Goal: Information Seeking & Learning: Learn about a topic

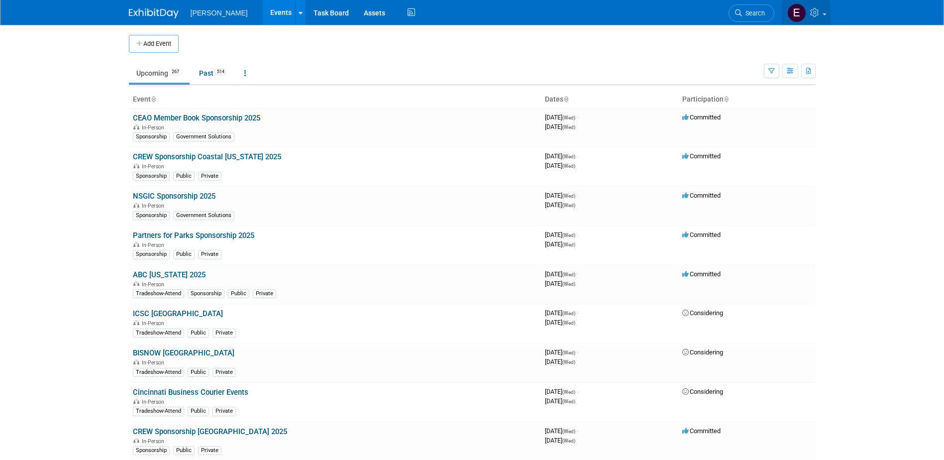
click at [816, 14] on icon at bounding box center [815, 12] width 11 height 9
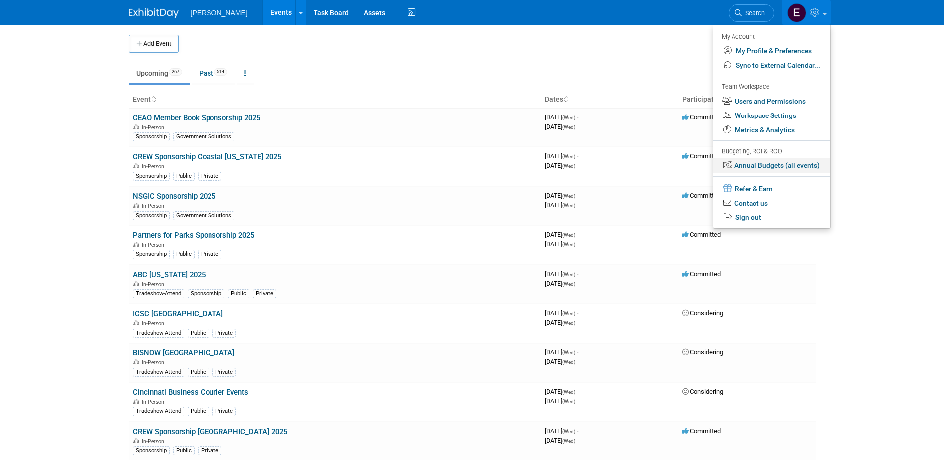
click at [746, 163] on link "Annual Budgets (all events)" at bounding box center [771, 165] width 117 height 14
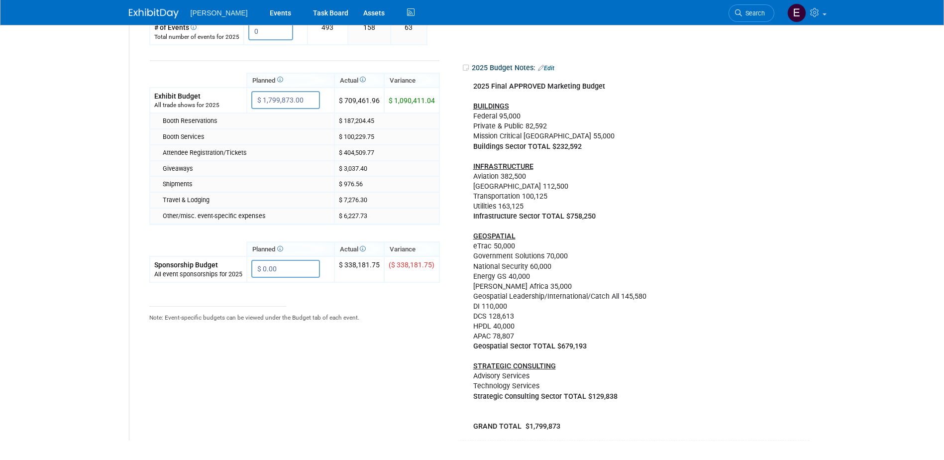
scroll to position [249, 0]
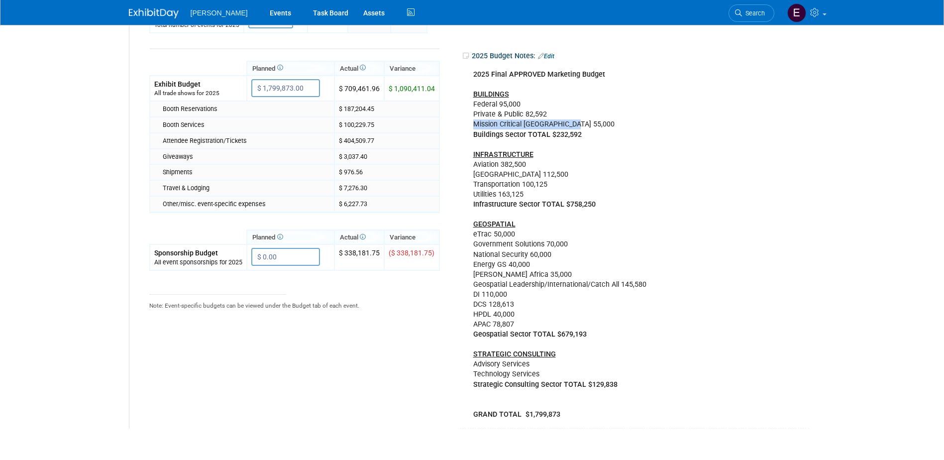
drag, startPoint x: 581, startPoint y: 122, endPoint x: 473, endPoint y: 123, distance: 108.5
click at [473, 123] on div "2025 Final APPROVED Marketing Budget BUILDINGS Federal 95,000 Private & Public …" at bounding box center [602, 245] width 272 height 360
copy div "Mission Critical Chicago 55,000"
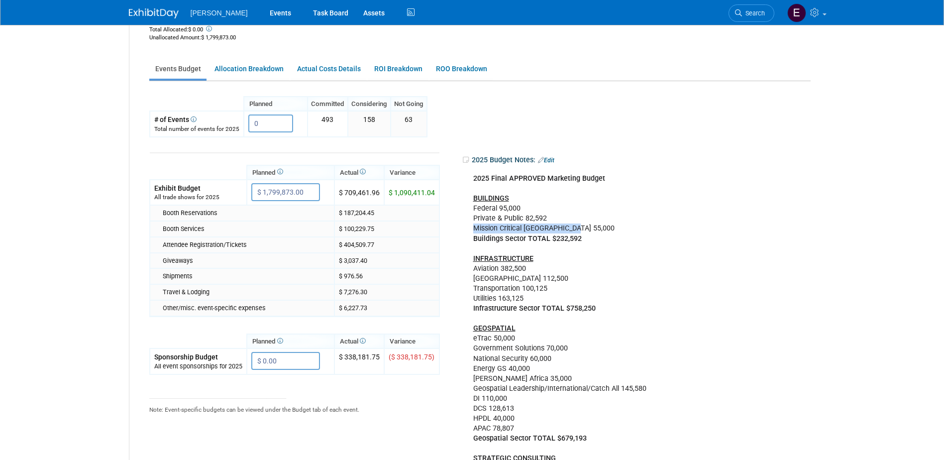
scroll to position [0, 0]
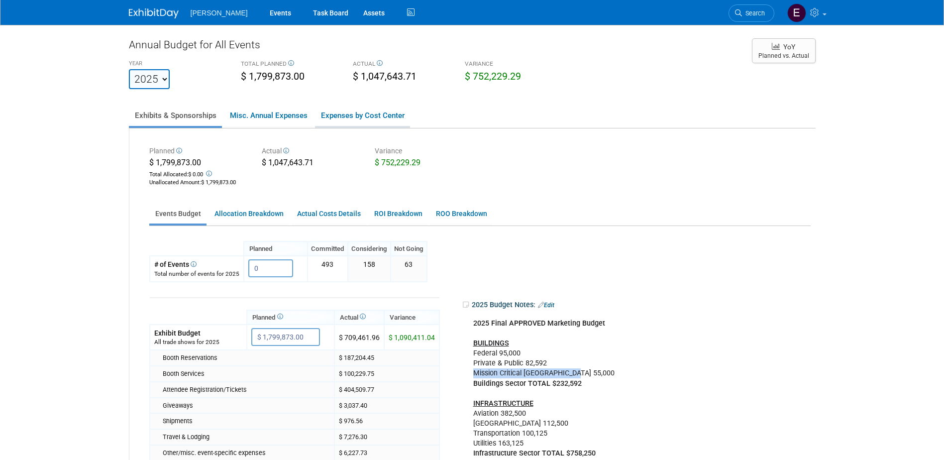
click at [371, 111] on link "Expenses by Cost Center" at bounding box center [362, 115] width 95 height 21
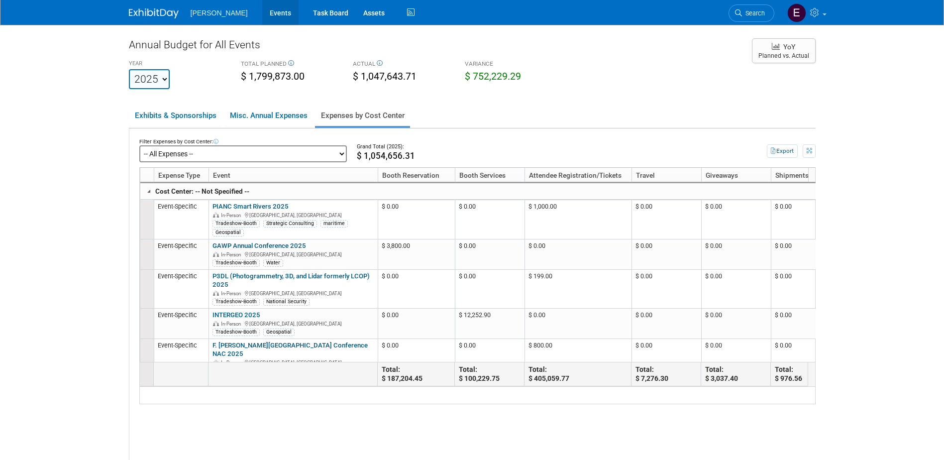
click at [262, 14] on link "Events" at bounding box center [280, 12] width 36 height 25
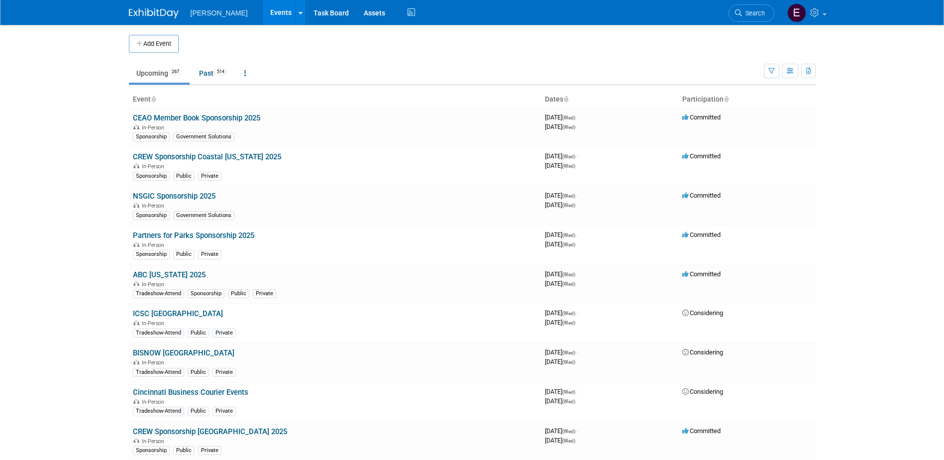
click at [820, 19] on link at bounding box center [806, 12] width 49 height 25
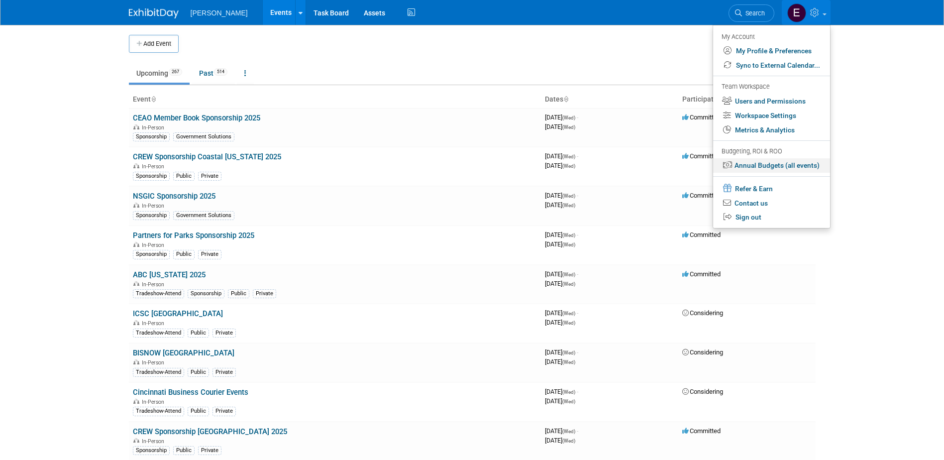
click at [773, 165] on link "Annual Budgets (all events)" at bounding box center [771, 165] width 117 height 14
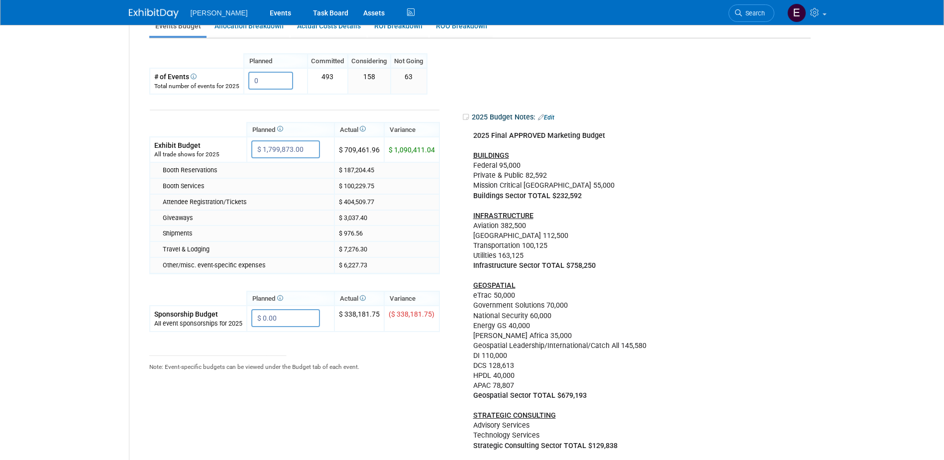
scroll to position [192, 0]
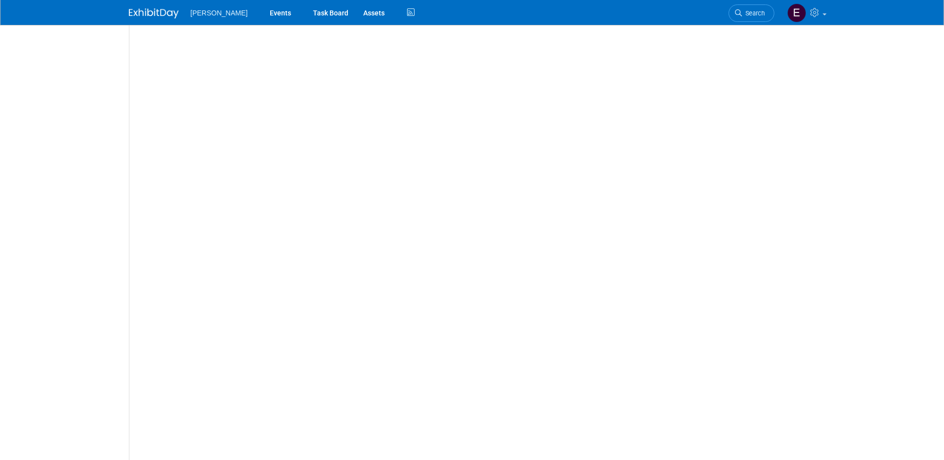
scroll to position [0, 0]
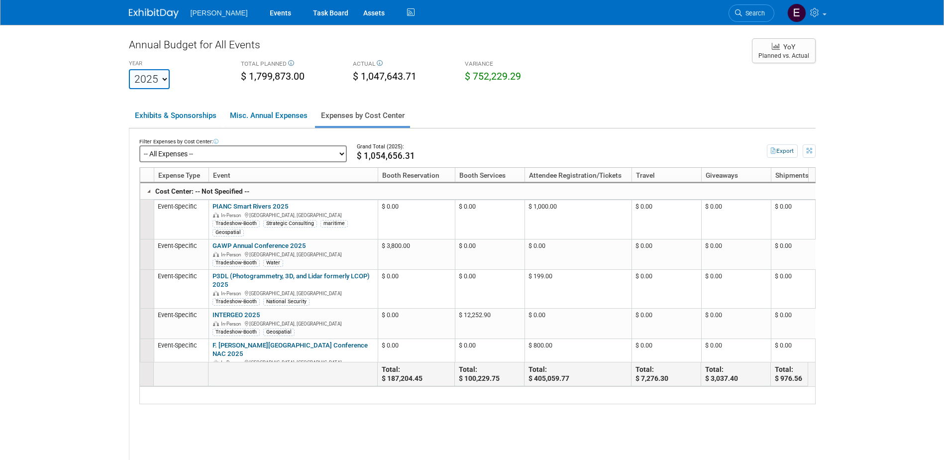
click at [321, 155] on select "-- All Expenses -- -- Cost Center Not Specified -- Advisory Services - Expenses…" at bounding box center [242, 153] width 207 height 17
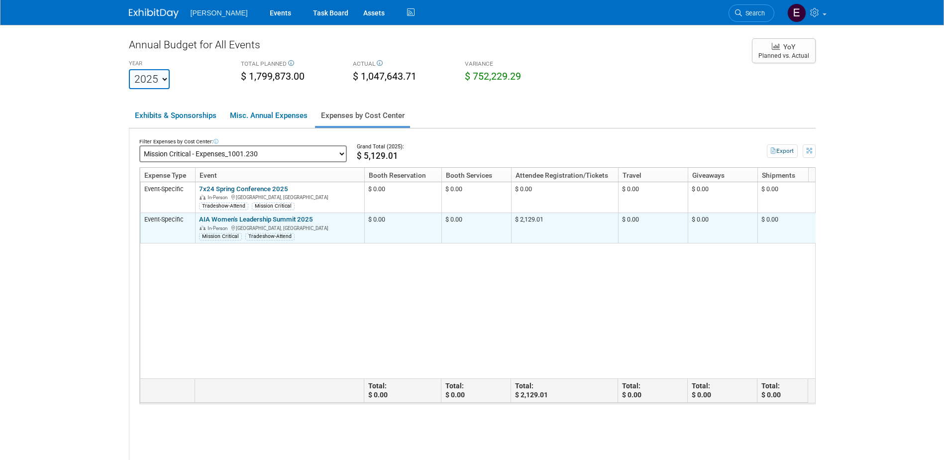
click at [251, 220] on link "AIA Women's Leadership Summit 2025" at bounding box center [256, 218] width 114 height 7
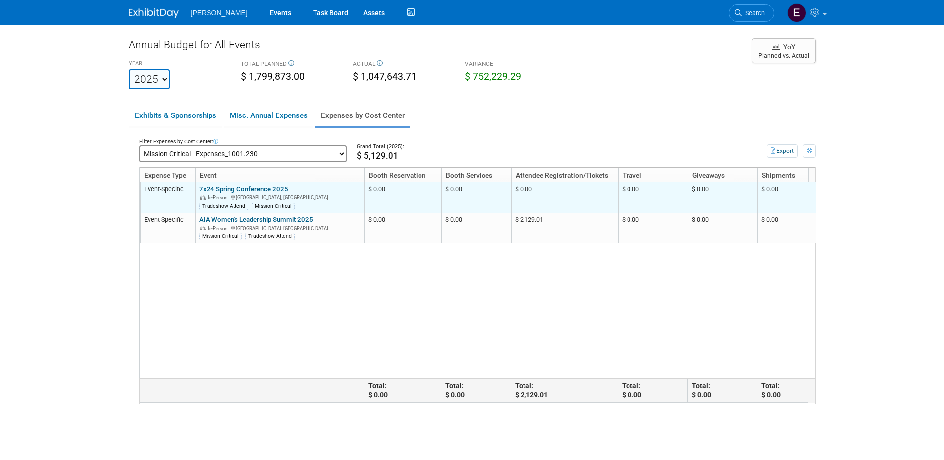
click at [258, 188] on link "7x24 Spring Conference 2025" at bounding box center [243, 188] width 89 height 7
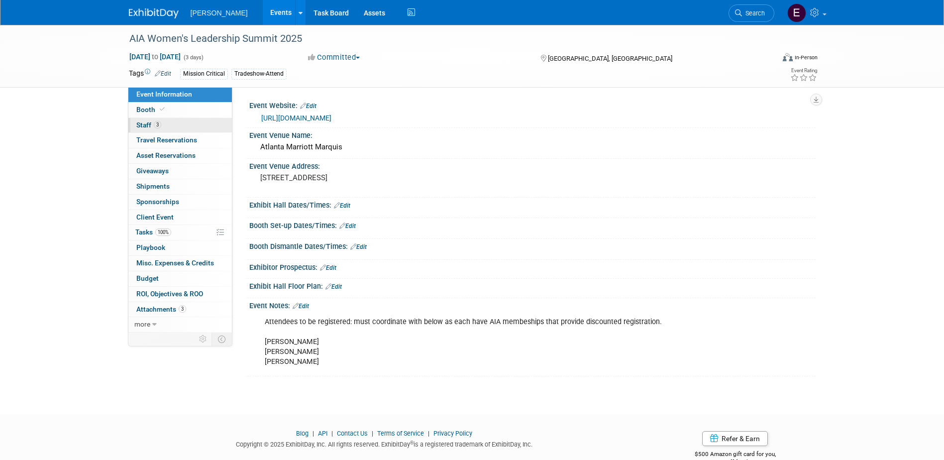
click at [171, 128] on link "3 Staff 3" at bounding box center [179, 125] width 103 height 15
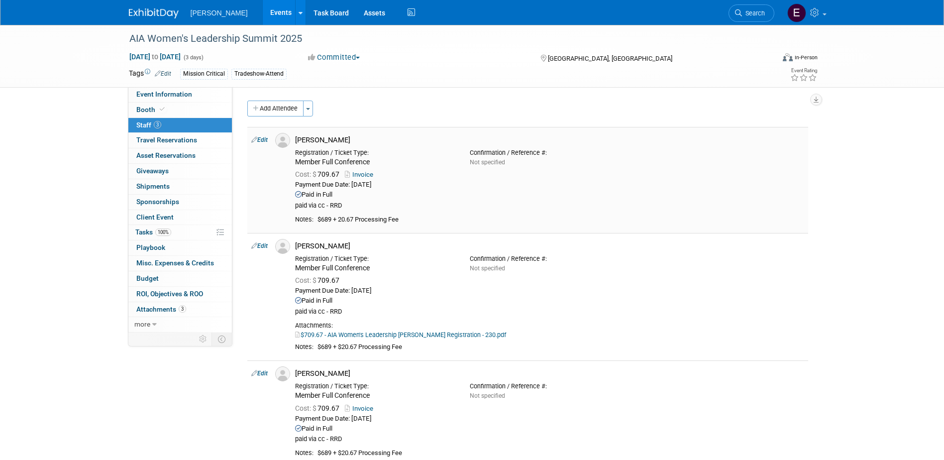
click at [265, 137] on link "Edit" at bounding box center [259, 139] width 16 height 7
select select "700d74d3-d982-4e52-859b-c2320396df02"
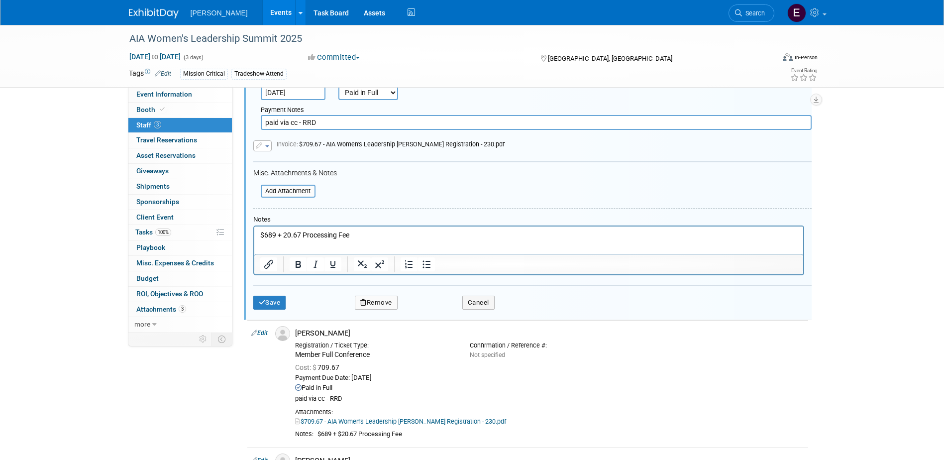
scroll to position [263, 0]
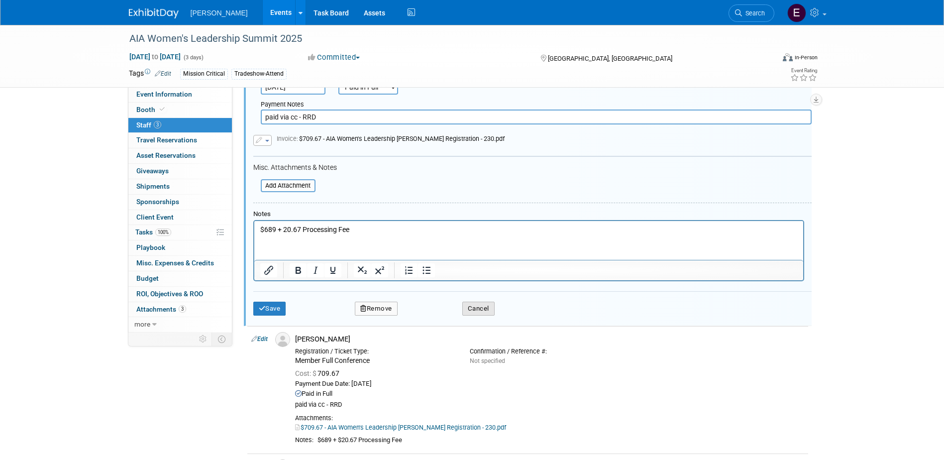
click at [480, 310] on button "Cancel" at bounding box center [478, 308] width 32 height 14
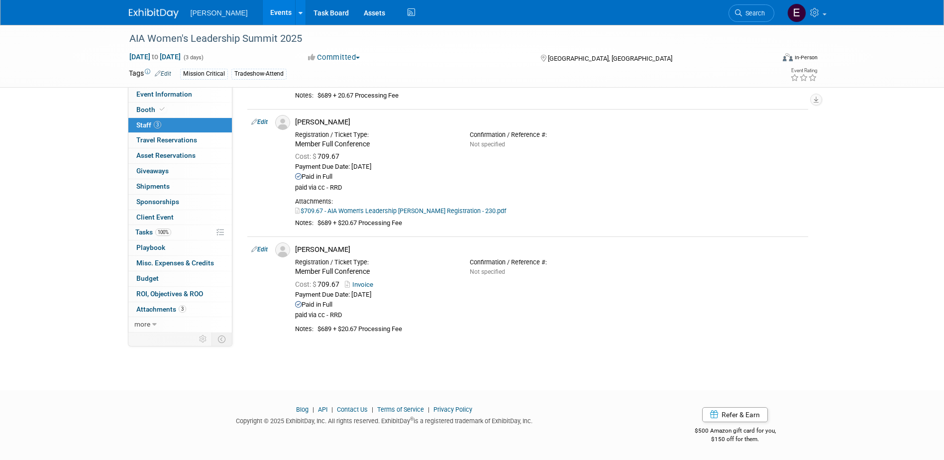
scroll to position [0, 0]
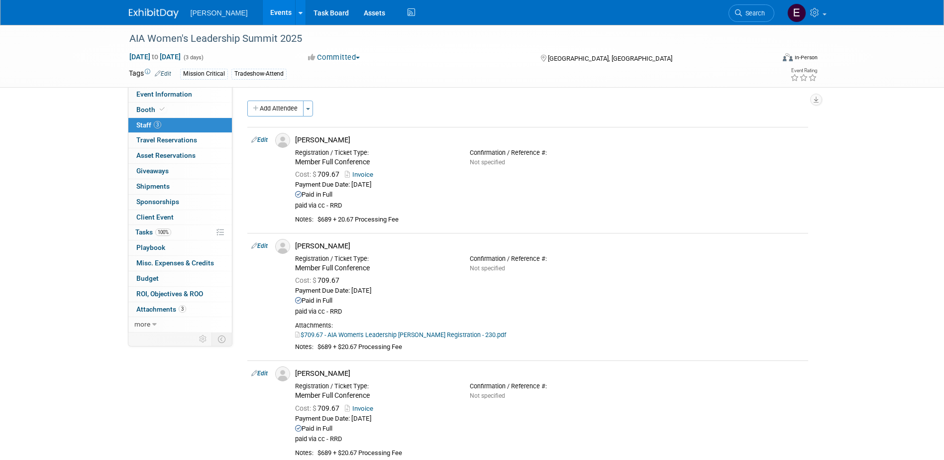
click at [258, 245] on link "Edit" at bounding box center [259, 245] width 16 height 7
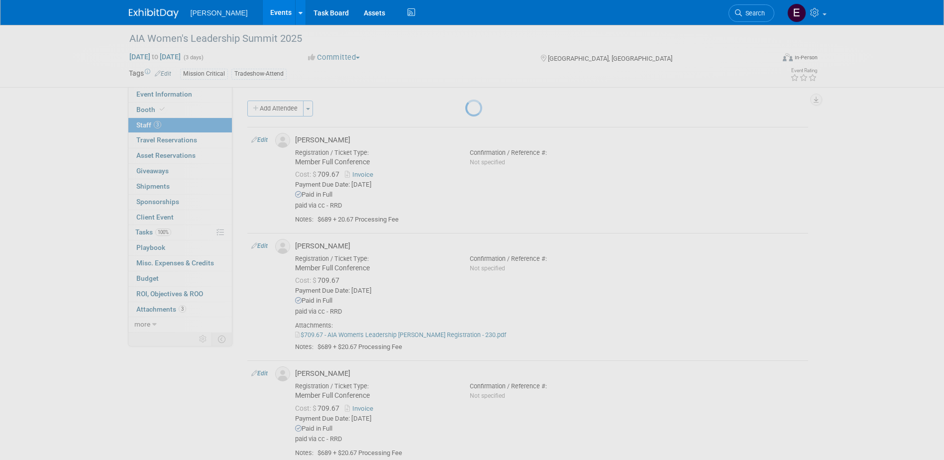
select select "668cdb08-e3c0-4f8a-8e47-68ba27d2f396"
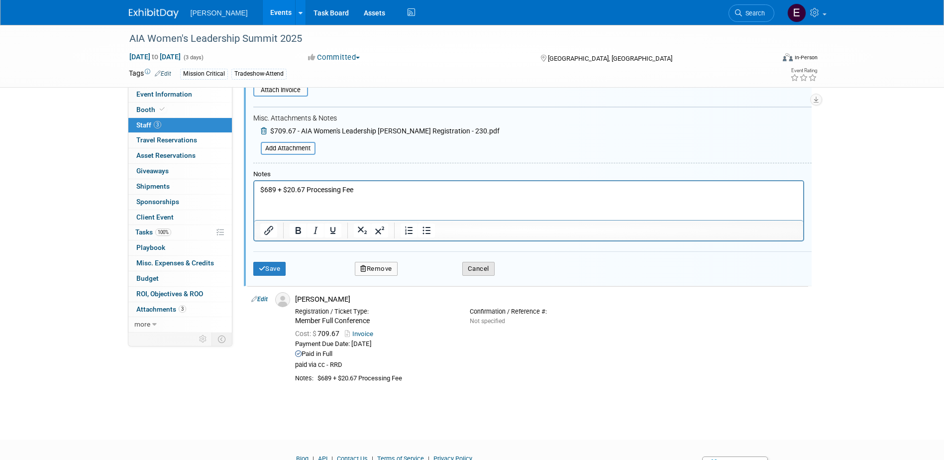
click at [474, 265] on button "Cancel" at bounding box center [478, 269] width 32 height 14
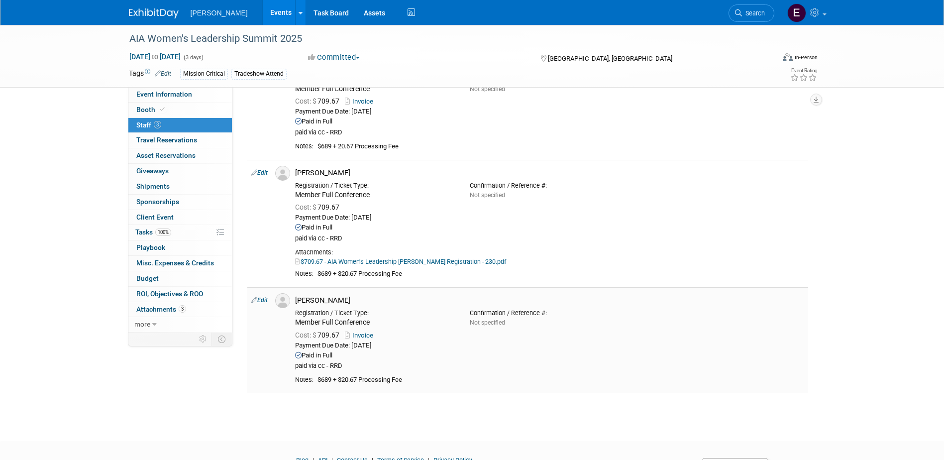
click at [268, 297] on link "Edit" at bounding box center [259, 300] width 16 height 7
select select "32f6776e-18f2-4964-8715-9c3645bf27e2"
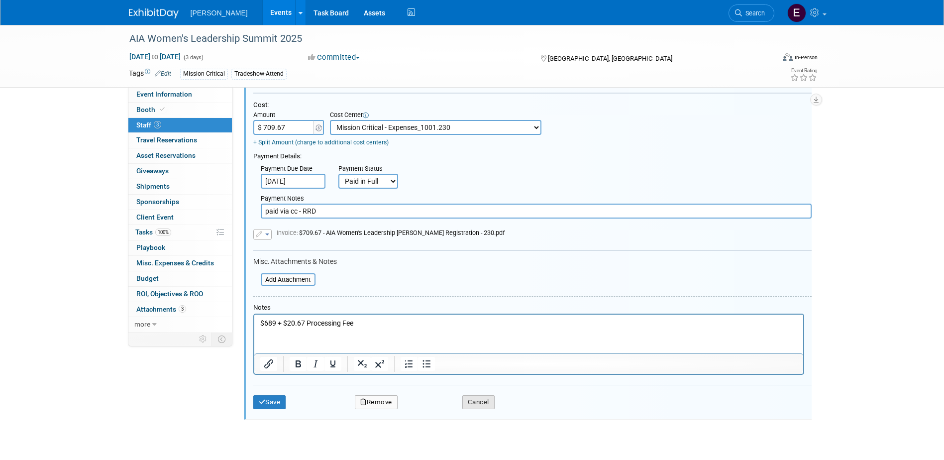
scroll to position [470, 0]
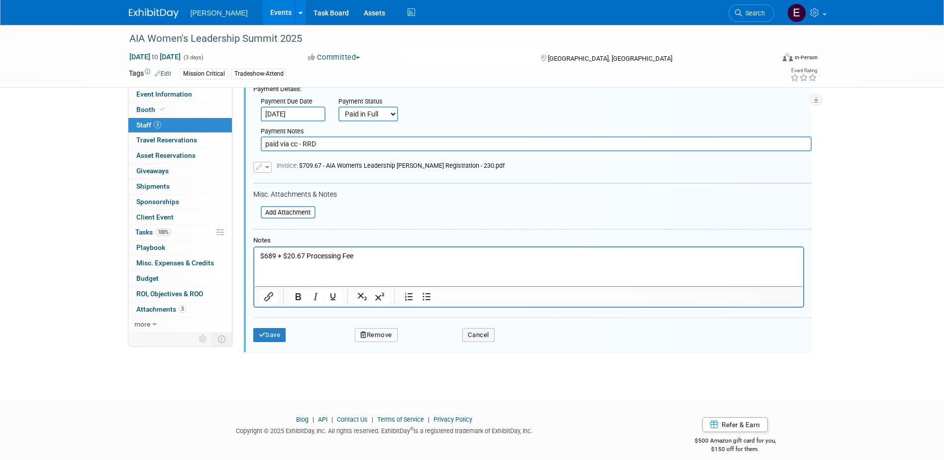
click at [497, 335] on td "Cancel" at bounding box center [459, 335] width 85 height 14
click at [483, 328] on div "Save Remove Cancel" at bounding box center [532, 333] width 558 height 32
click at [482, 335] on button "Cancel" at bounding box center [478, 335] width 32 height 14
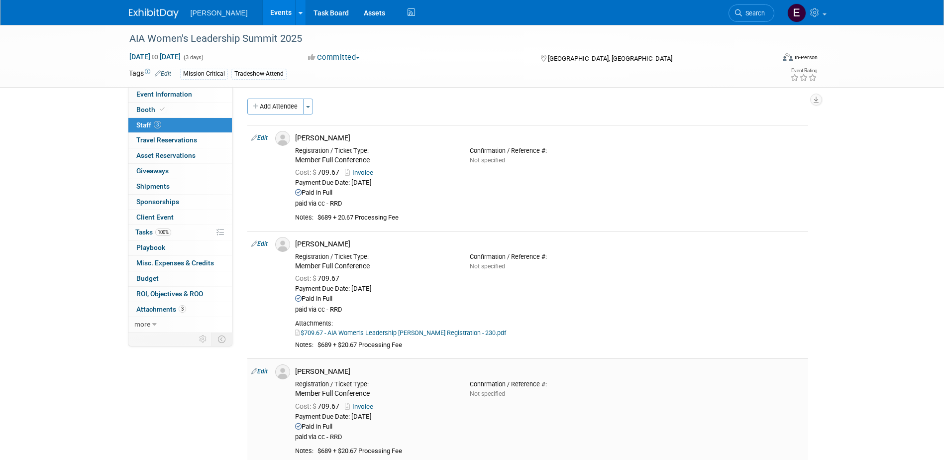
scroll to position [0, 0]
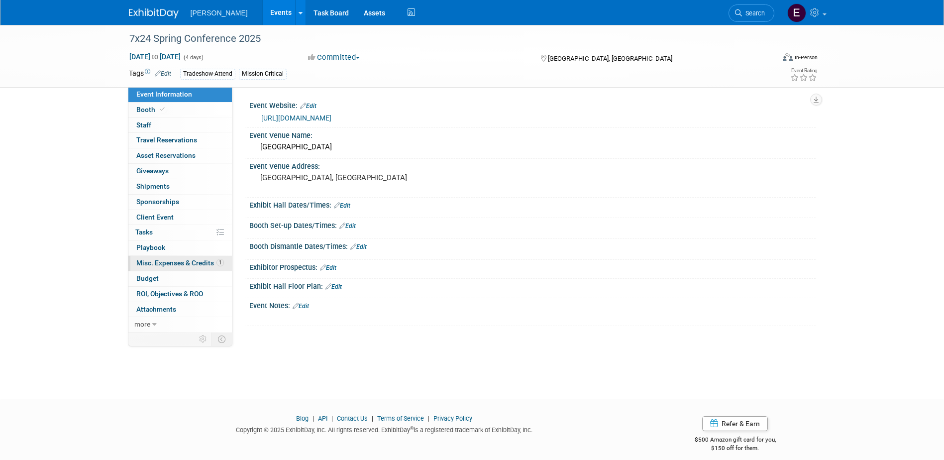
click at [175, 264] on span "Misc. Expenses & Credits 1" at bounding box center [180, 263] width 88 height 8
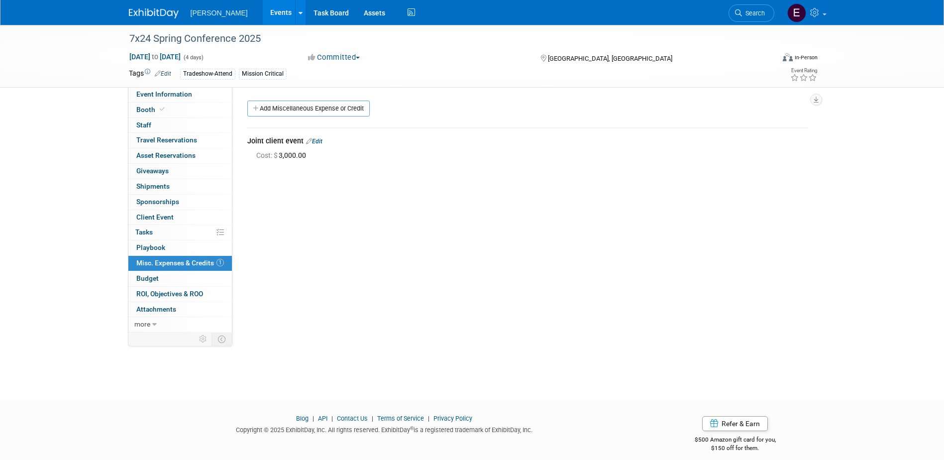
click at [319, 139] on link "Edit" at bounding box center [314, 141] width 16 height 7
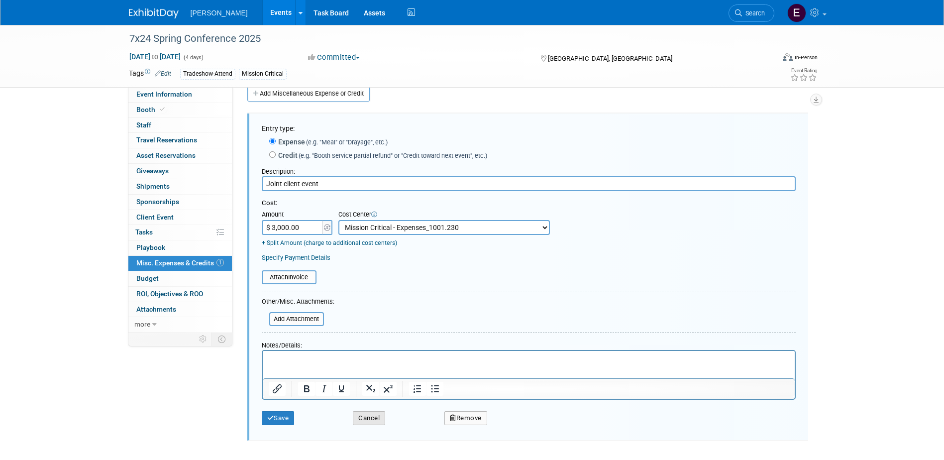
click at [376, 417] on button "Cancel" at bounding box center [369, 418] width 32 height 14
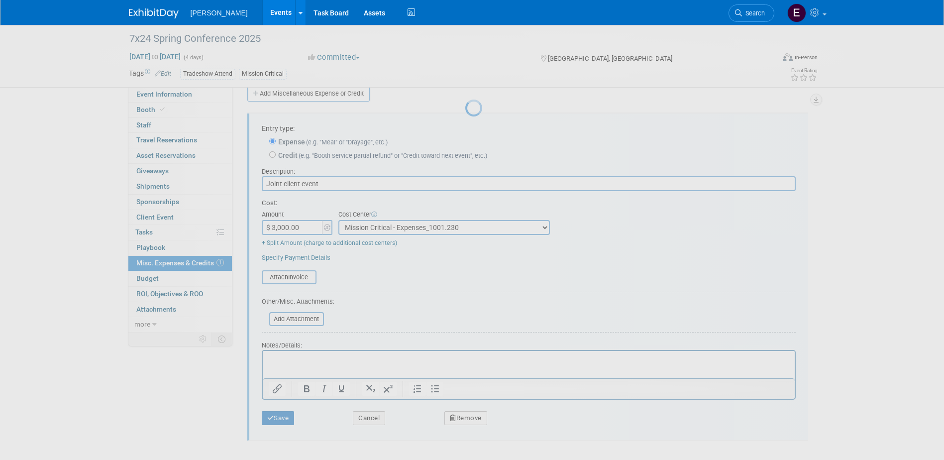
scroll to position [9, 0]
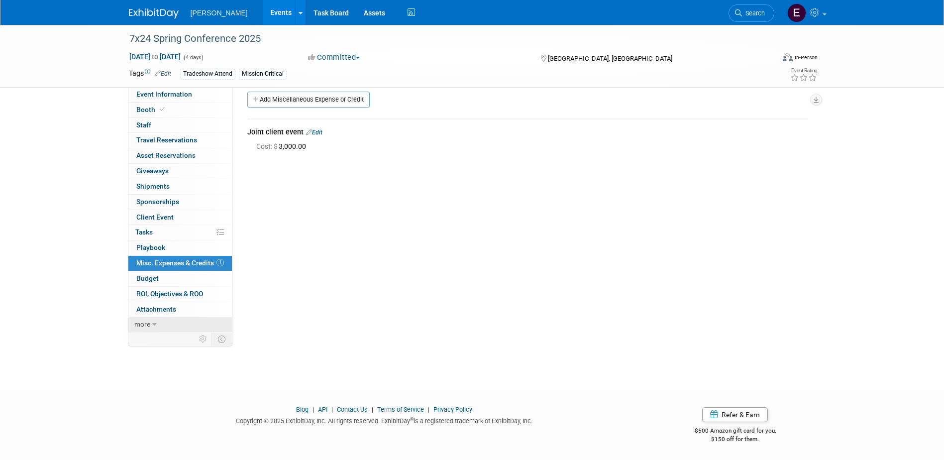
click at [167, 326] on link "more" at bounding box center [179, 324] width 103 height 15
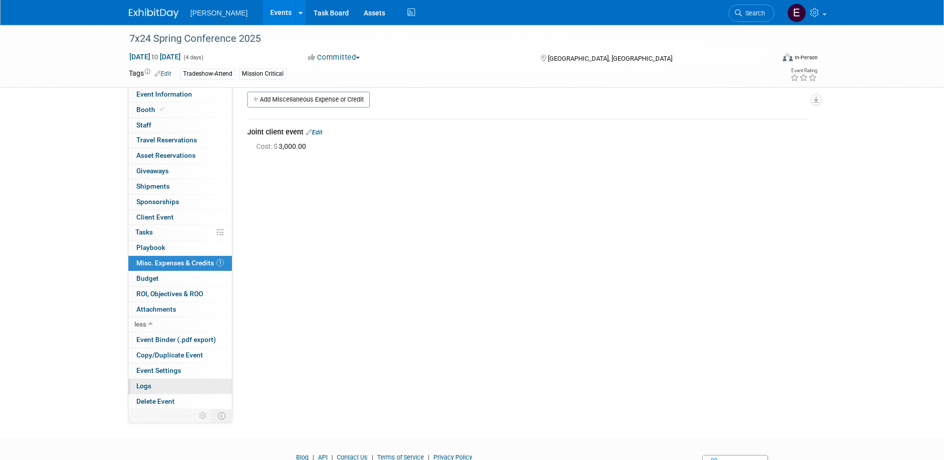
click at [178, 388] on link "Logs" at bounding box center [179, 386] width 103 height 15
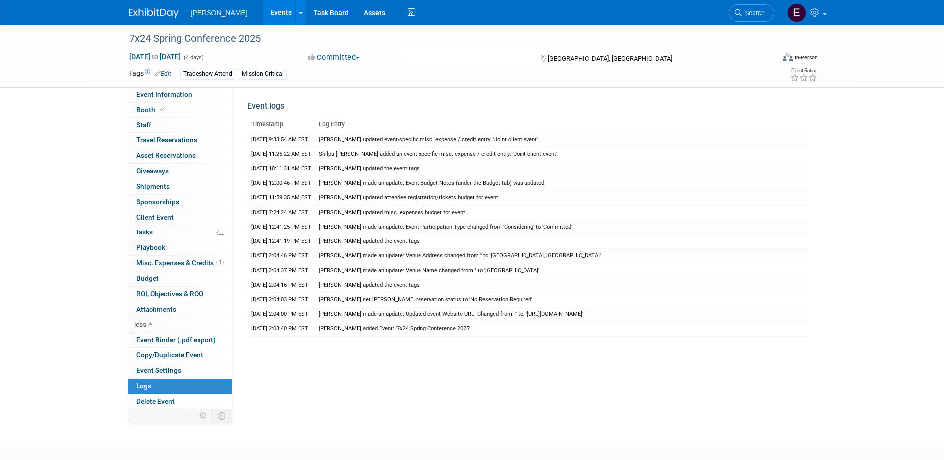
click at [263, 7] on link "Events" at bounding box center [281, 12] width 36 height 25
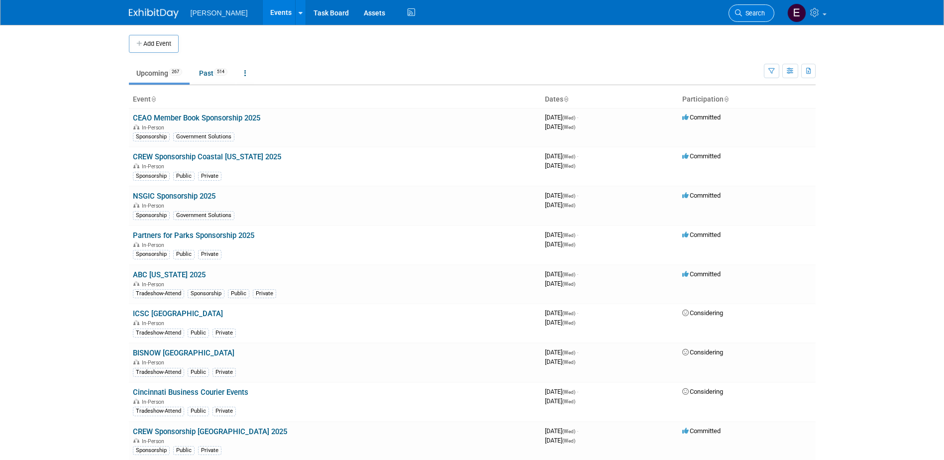
click at [746, 13] on span "Search" at bounding box center [753, 12] width 23 height 7
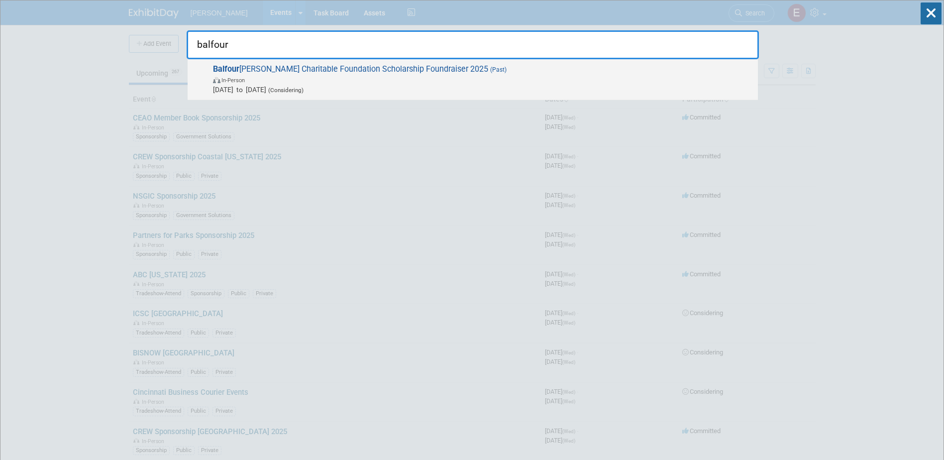
type input "balfour"
click at [362, 70] on span "[PERSON_NAME] [PERSON_NAME] Charitable Foundation Scholarship Foundraiser 2025 …" at bounding box center [481, 79] width 543 height 30
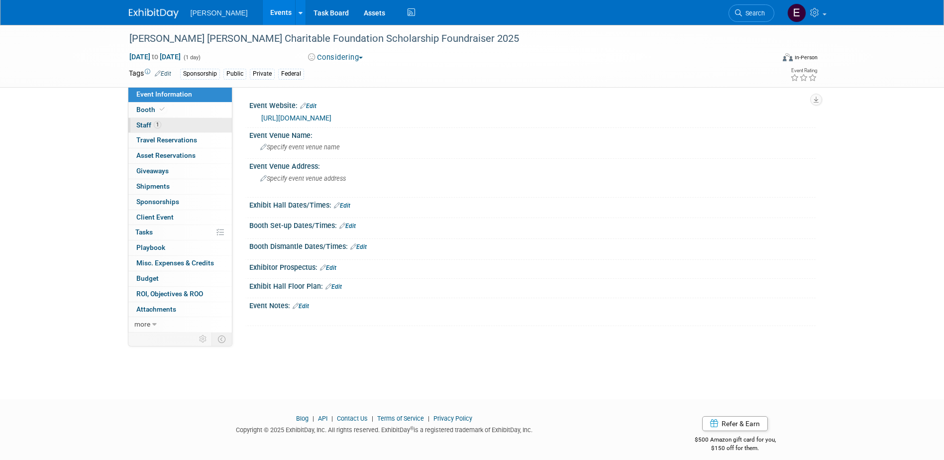
click at [158, 120] on link "1 Staff 1" at bounding box center [179, 125] width 103 height 15
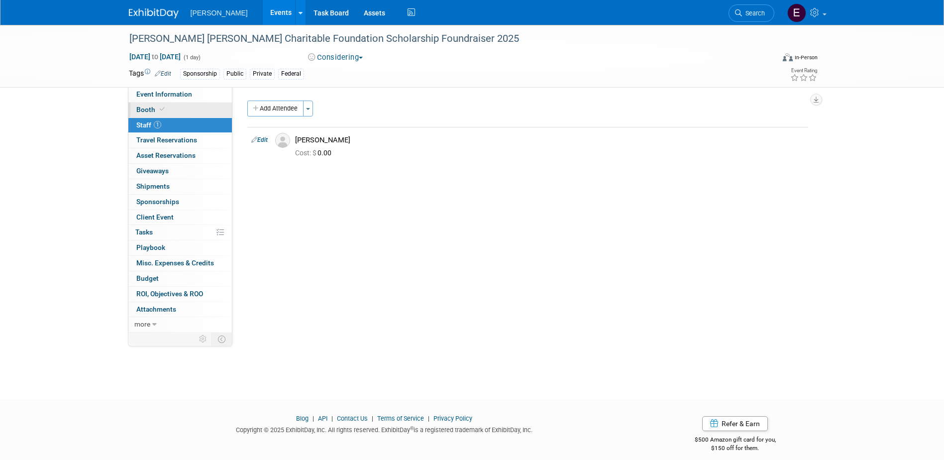
click at [212, 112] on link "Booth" at bounding box center [179, 109] width 103 height 15
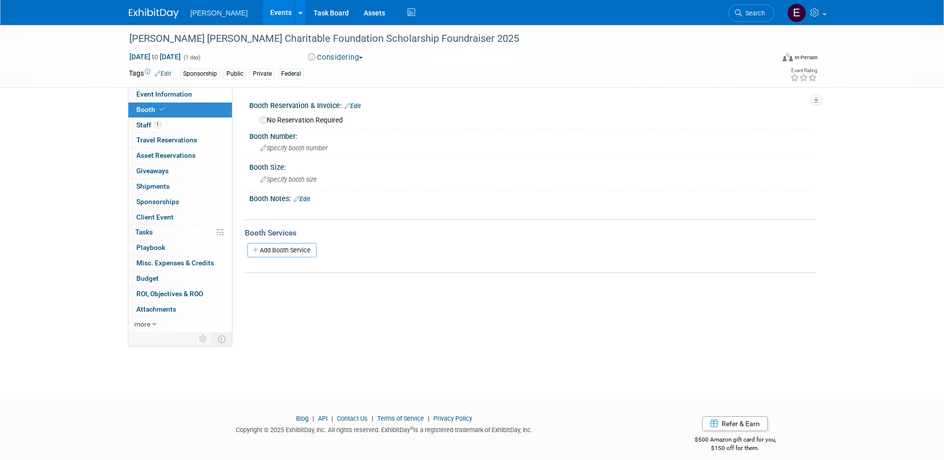
click at [219, 85] on div "[PERSON_NAME] [PERSON_NAME] Charitable Foundation Scholarship Foundraiser 2025 …" at bounding box center [471, 56] width 701 height 62
click at [216, 91] on link "Event Information" at bounding box center [179, 94] width 103 height 15
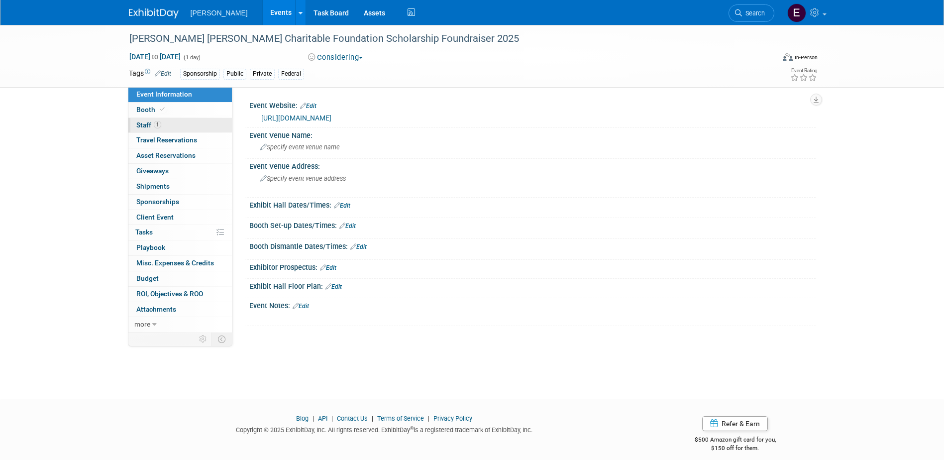
click at [202, 129] on link "1 Staff 1" at bounding box center [179, 125] width 103 height 15
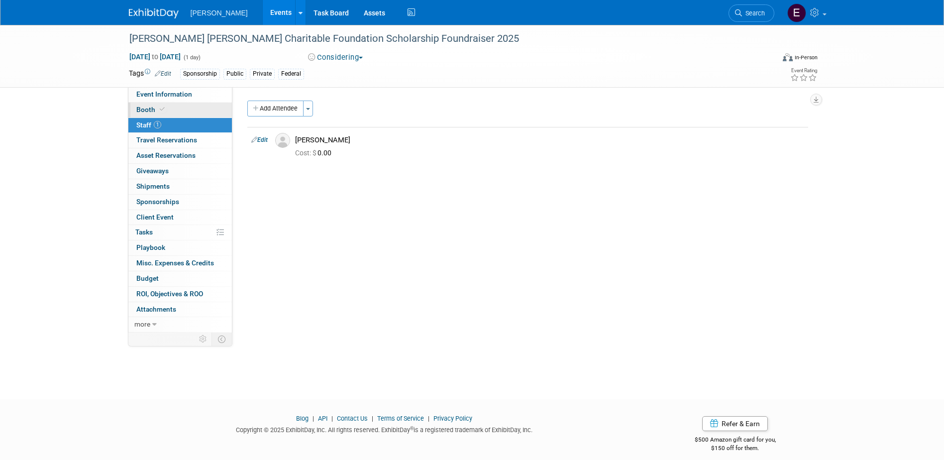
drag, startPoint x: 175, startPoint y: 110, endPoint x: 181, endPoint y: 103, distance: 8.8
click at [175, 110] on link "Booth" at bounding box center [179, 109] width 103 height 15
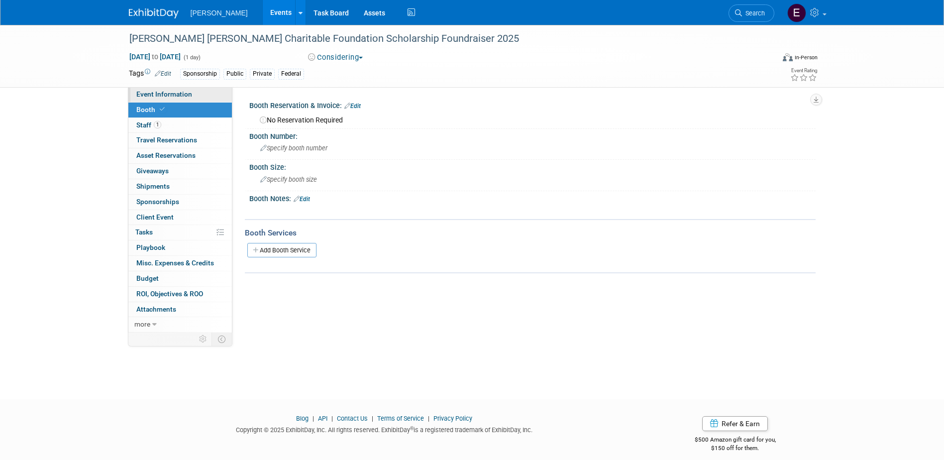
click at [185, 92] on span "Event Information" at bounding box center [164, 94] width 56 height 8
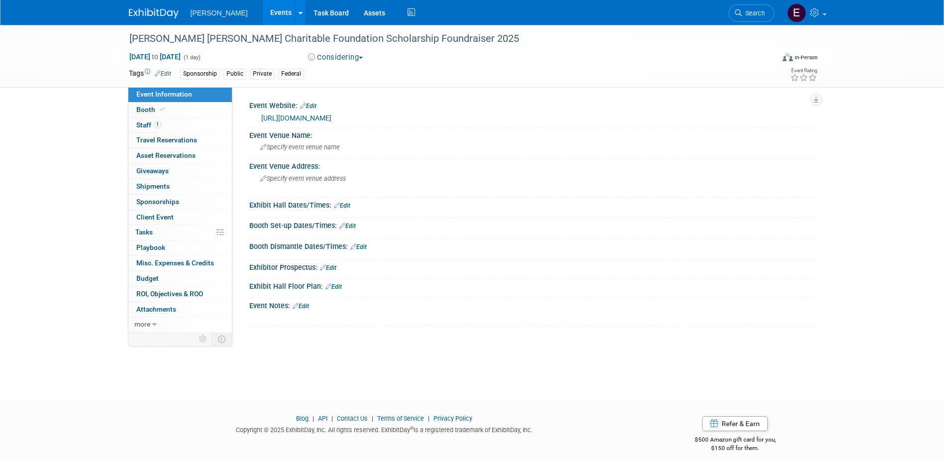
click at [301, 116] on link "[URL][DOMAIN_NAME]" at bounding box center [296, 118] width 70 height 8
click at [818, 18] on link at bounding box center [806, 12] width 49 height 25
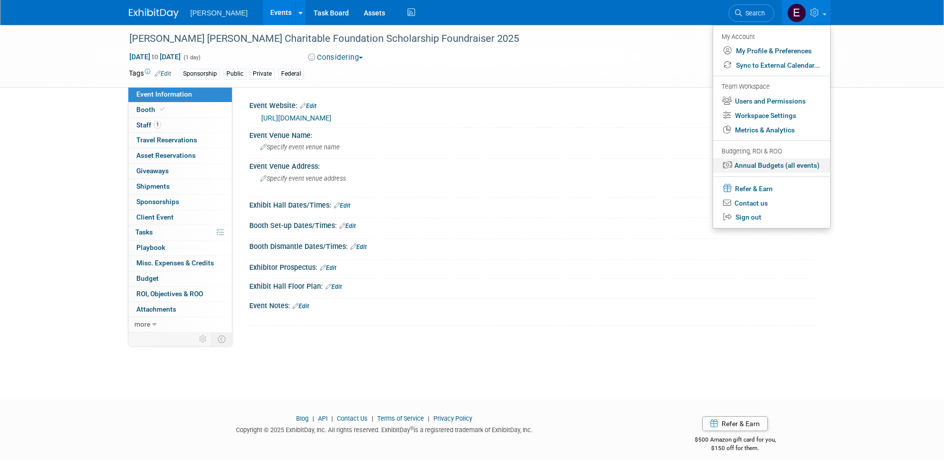
click at [775, 162] on link "Annual Budgets (all events)" at bounding box center [771, 165] width 117 height 14
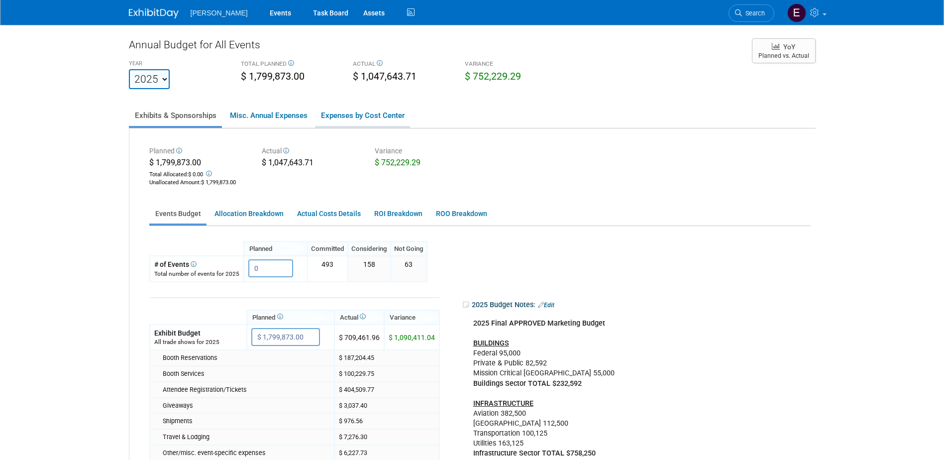
click at [370, 113] on link "Expenses by Cost Center" at bounding box center [362, 115] width 95 height 21
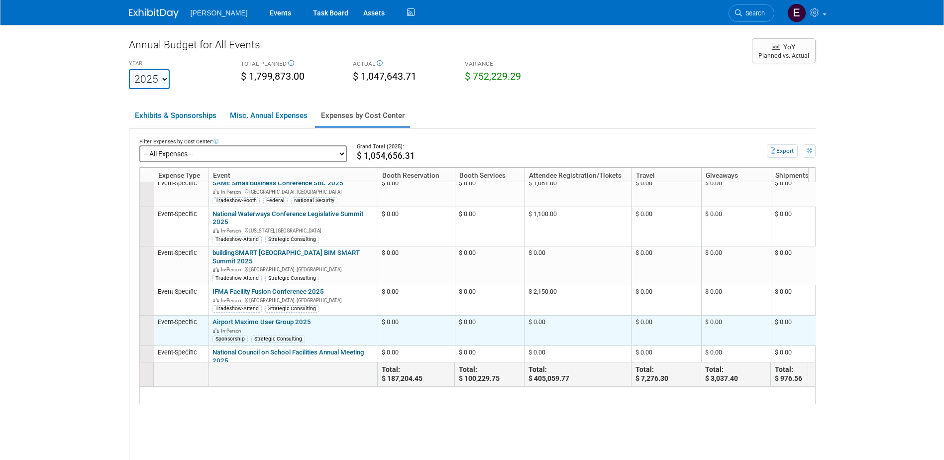
scroll to position [1094, 0]
